Goal: Transaction & Acquisition: Purchase product/service

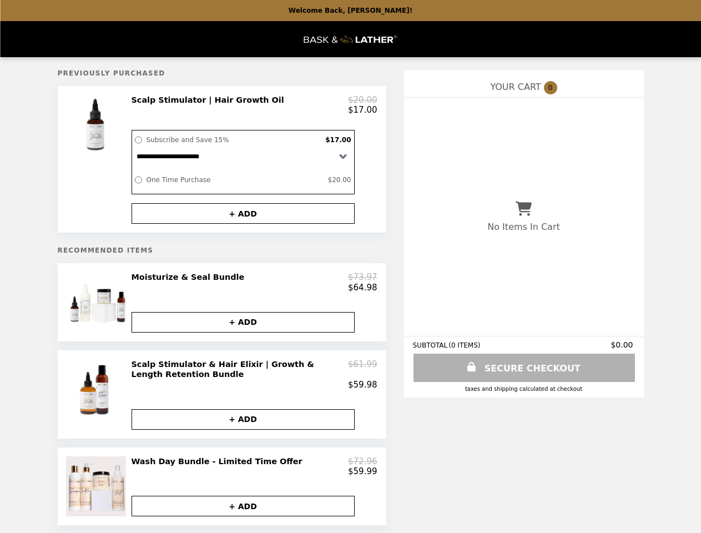
click at [98, 163] on div at bounding box center [98, 159] width 62 height 129
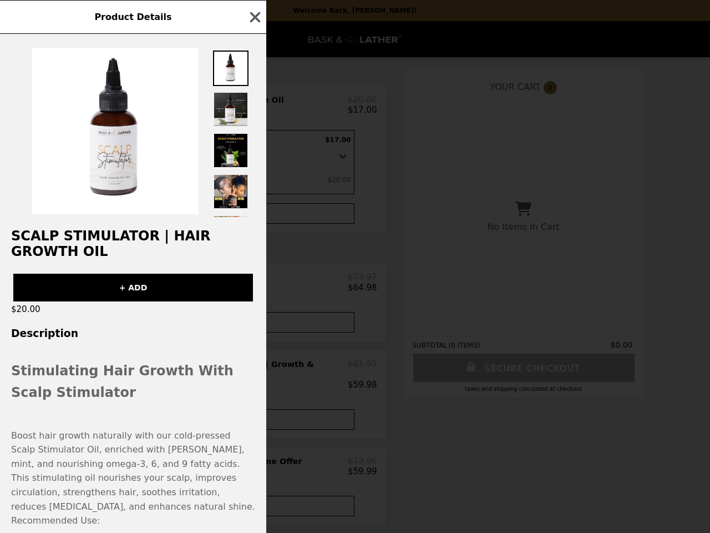
click at [254, 107] on div "Product Details Scalp Stimulator | Hair Growth Oil + ADD $20.00 Description Sti…" at bounding box center [355, 266] width 710 height 533
click at [243, 219] on div "Scalp Stimulator | Hair Growth Oil + ADD $20.00 Description Stimulating Hair Gr…" at bounding box center [133, 283] width 266 height 499
click at [98, 310] on div "$20.00" at bounding box center [133, 309] width 266 height 16
click at [254, 290] on div "Product Details Scalp Stimulator | Hair Growth Oil + ADD $20.00 Description Sti…" at bounding box center [355, 266] width 710 height 533
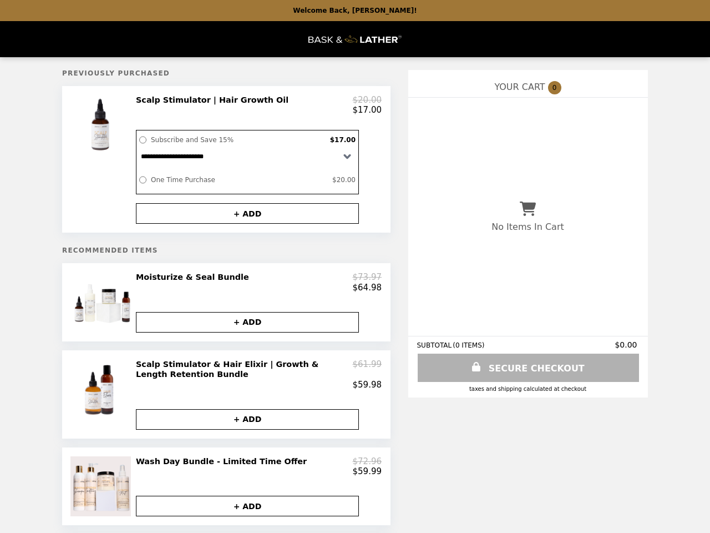
click at [243, 331] on button "+ ADD" at bounding box center [247, 322] width 223 height 21
click at [98, 405] on img at bounding box center [102, 390] width 65 height 62
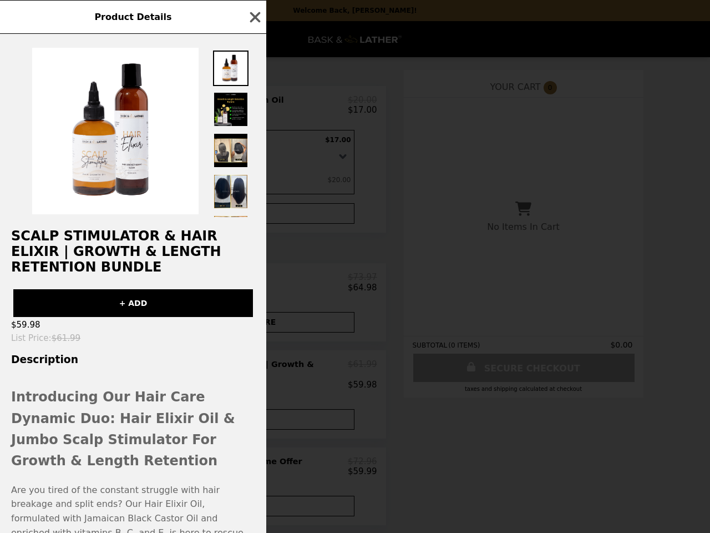
click at [254, 384] on div "Product Details Scalp Stimulator & Hair Elixir | Growth & Length Retention Bund…" at bounding box center [355, 266] width 710 height 533
click at [243, 431] on h2 "Introducing Our Hair Care Dynamic Duo: Hair Elixir Oil & Jumbo Scalp Stimulator…" at bounding box center [133, 428] width 244 height 85
click at [98, 499] on div "Product Details Scalp Stimulator & Hair Elixir | Growth & Length Retention Bund…" at bounding box center [355, 266] width 710 height 533
